Goal: Find contact information: Find contact information

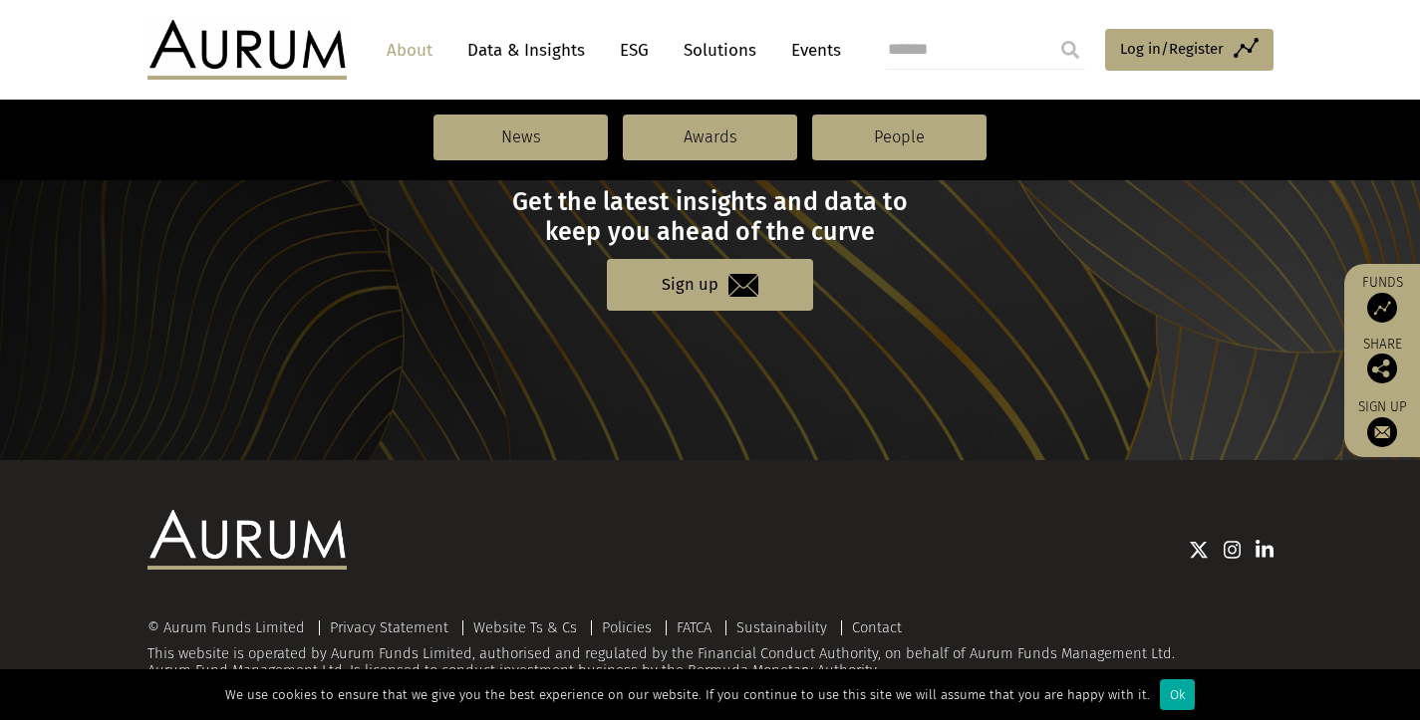
scroll to position [2253, 0]
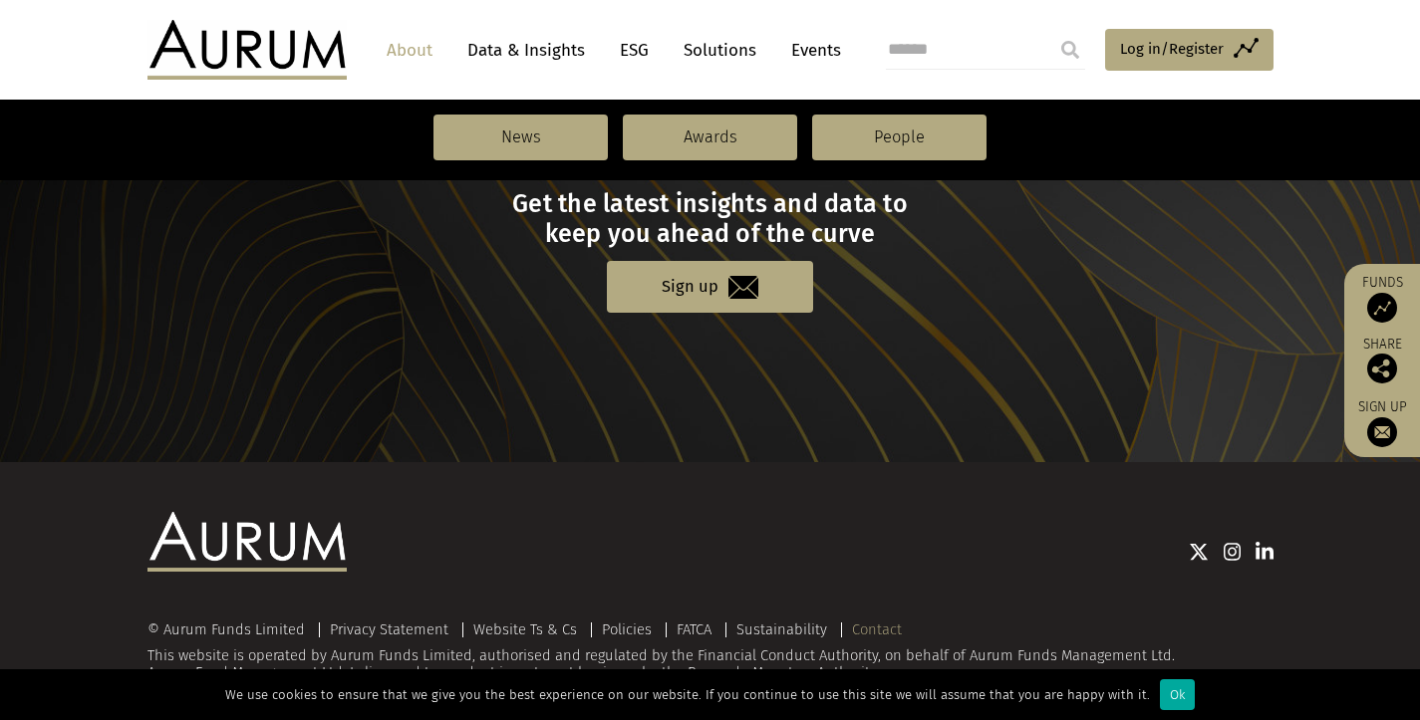
click at [887, 621] on link "Contact" at bounding box center [877, 630] width 50 height 18
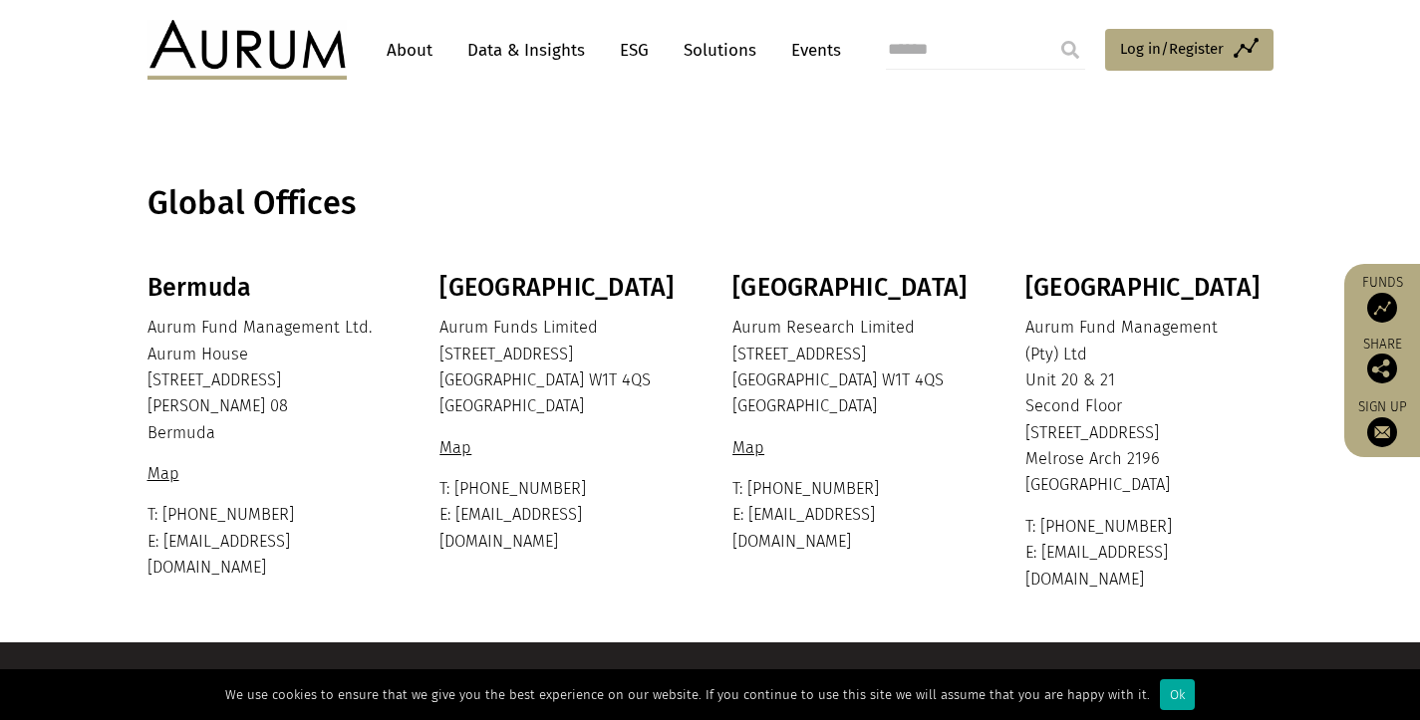
scroll to position [413, 0]
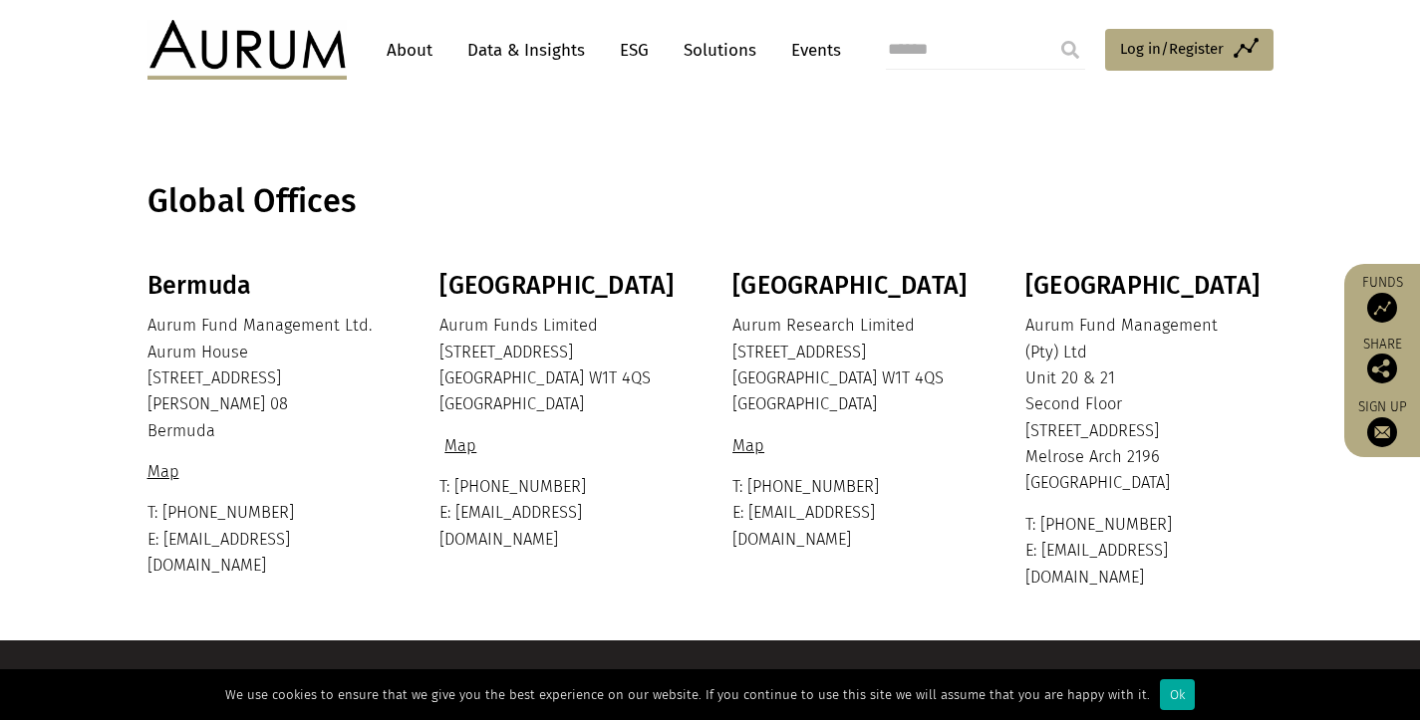
click at [453, 438] on link "Map" at bounding box center [460, 445] width 42 height 19
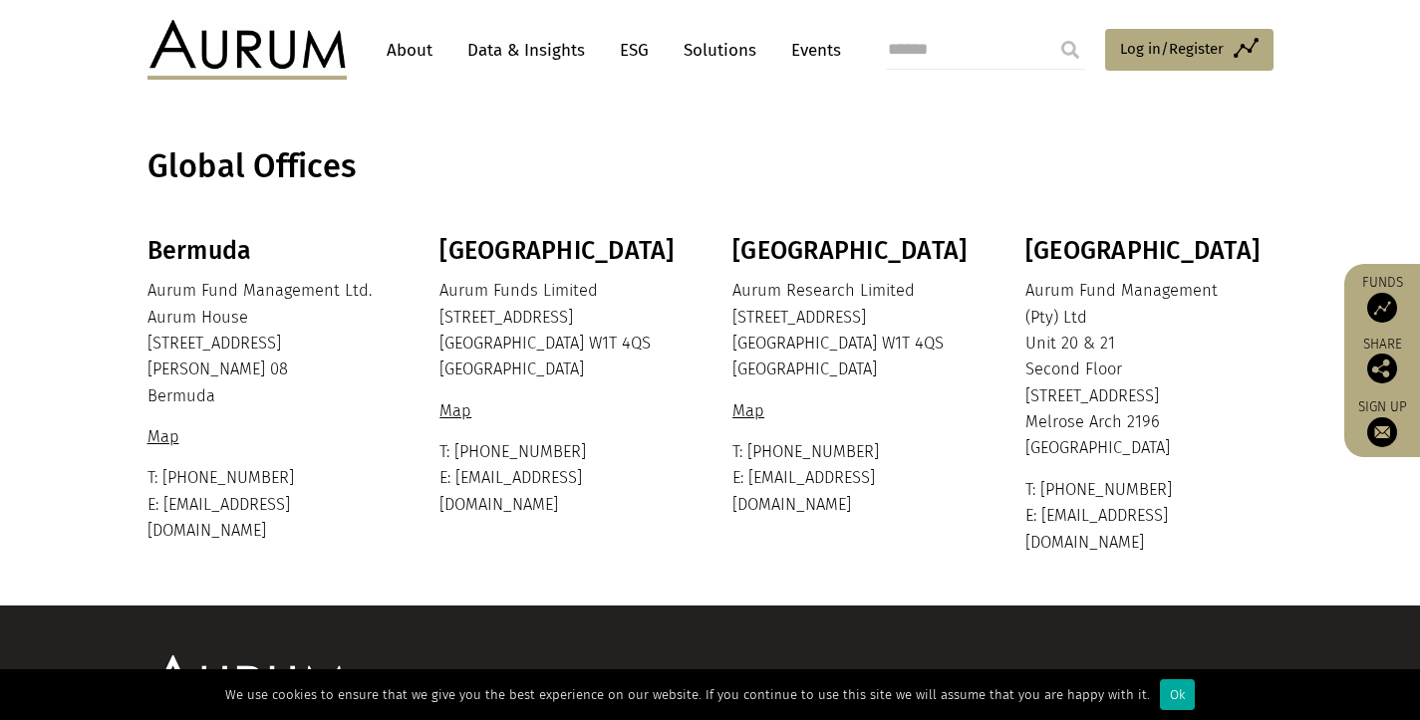
scroll to position [450, 0]
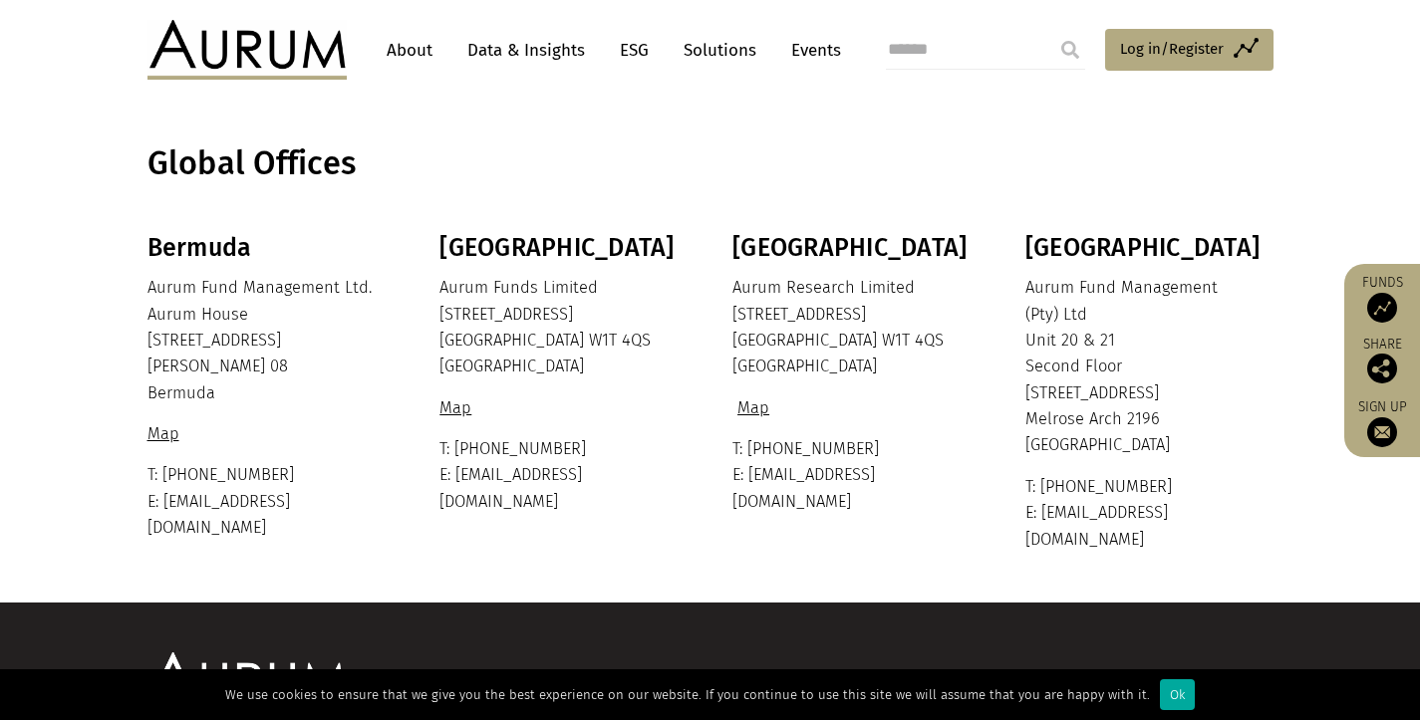
click at [761, 404] on link "Map" at bounding box center [753, 408] width 42 height 19
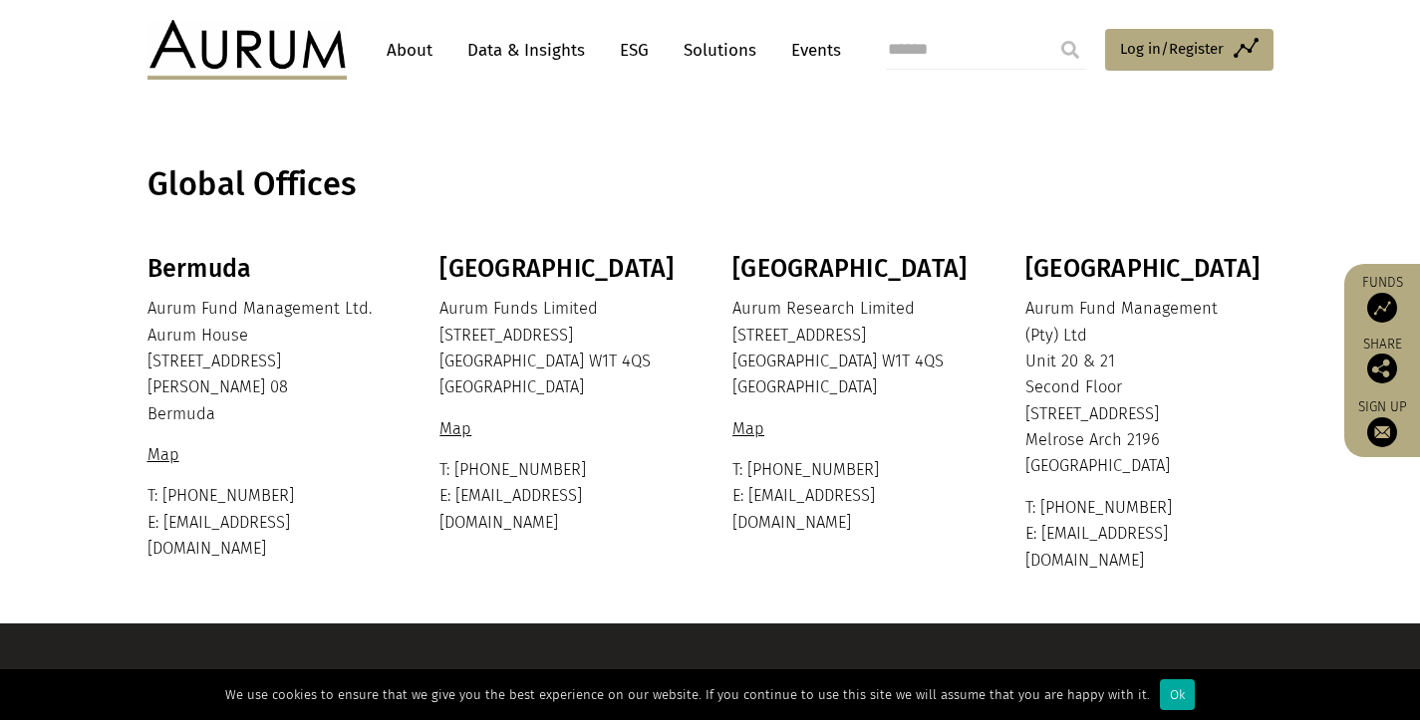
scroll to position [472, 0]
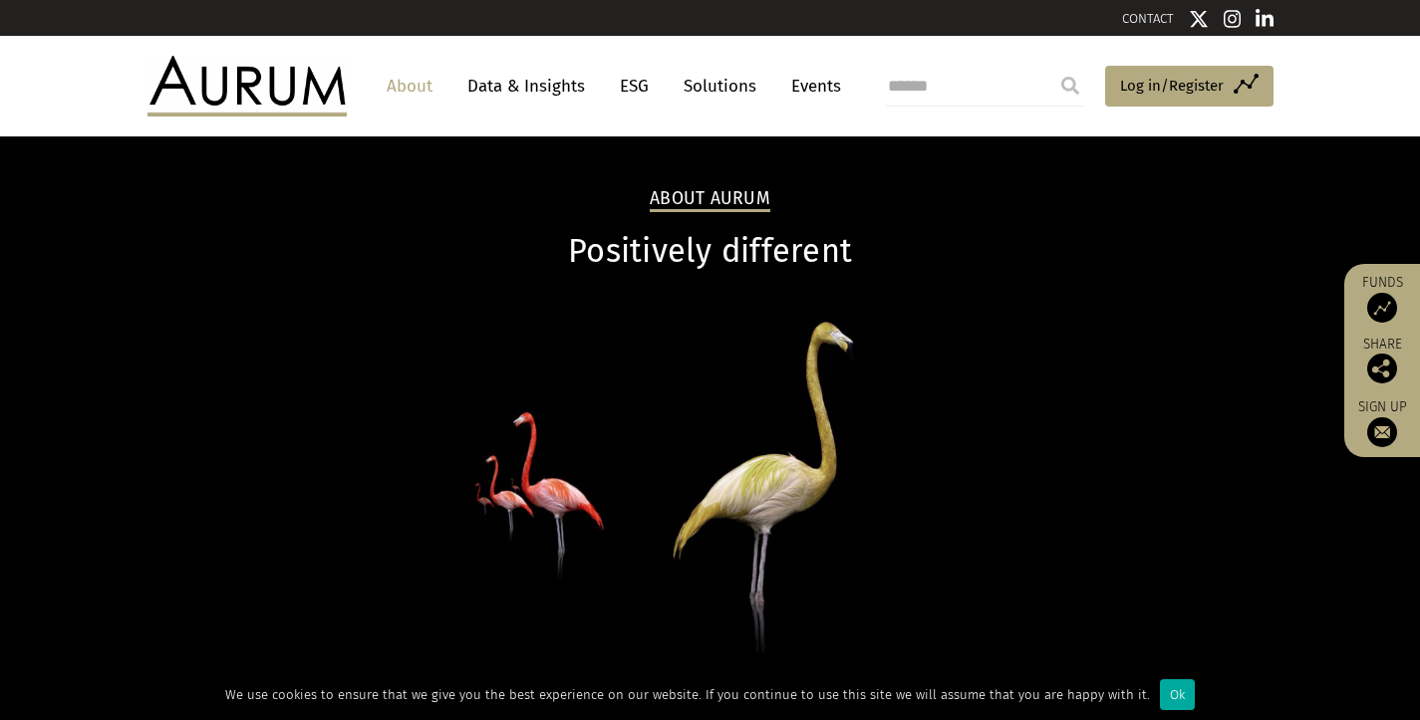
scroll to position [2253, 0]
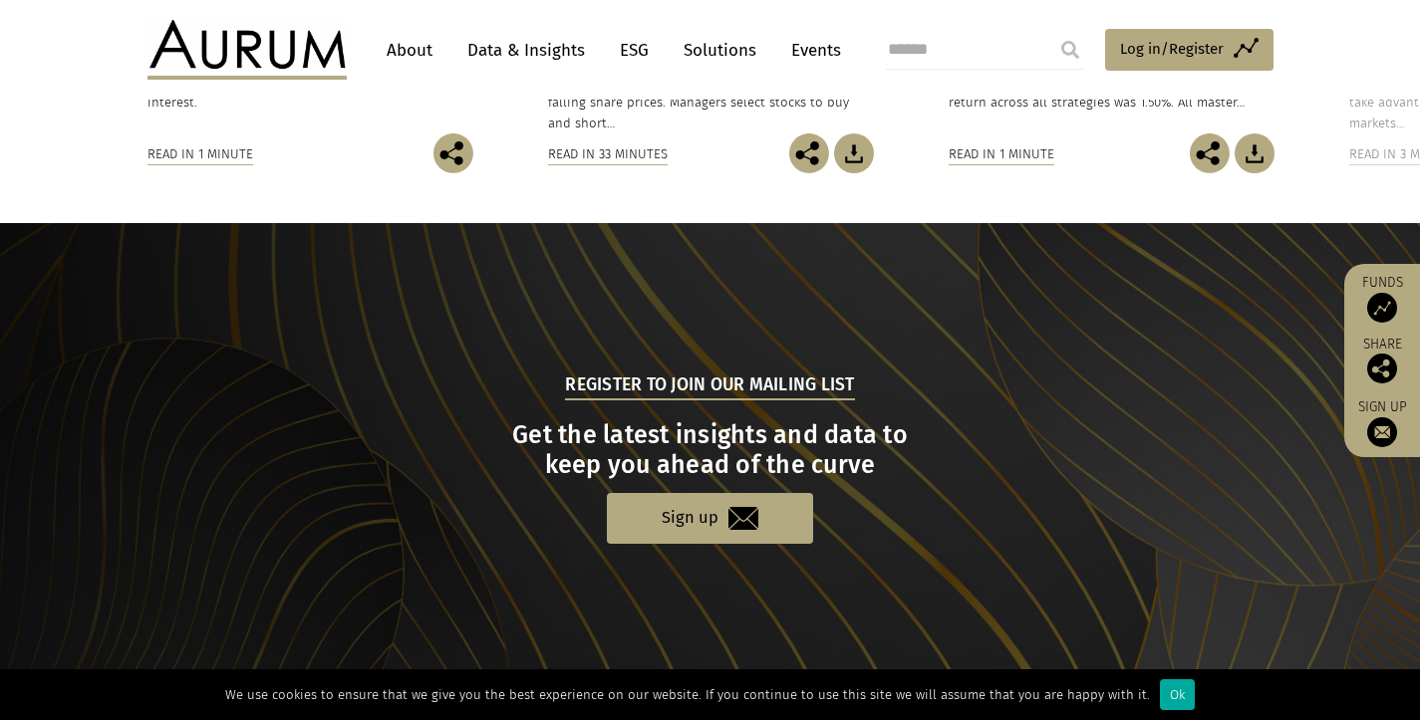
scroll to position [1977, 0]
